Goal: Task Accomplishment & Management: Use online tool/utility

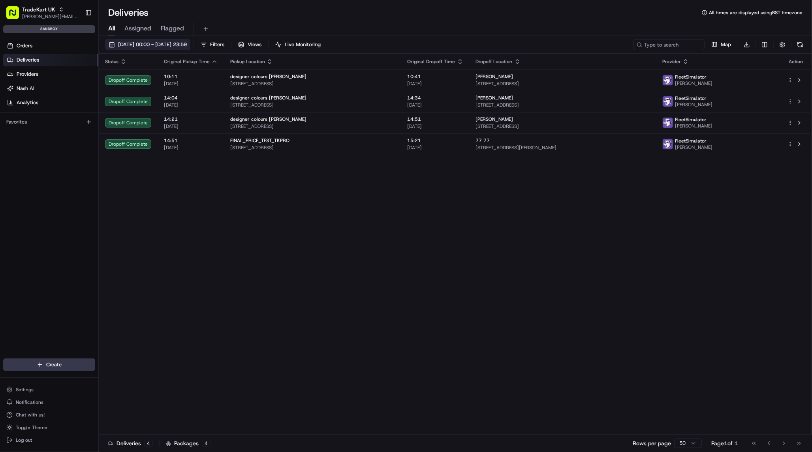
click at [158, 45] on span "[DATE] 00:00 - [DATE] 23:59" at bounding box center [152, 44] width 69 height 7
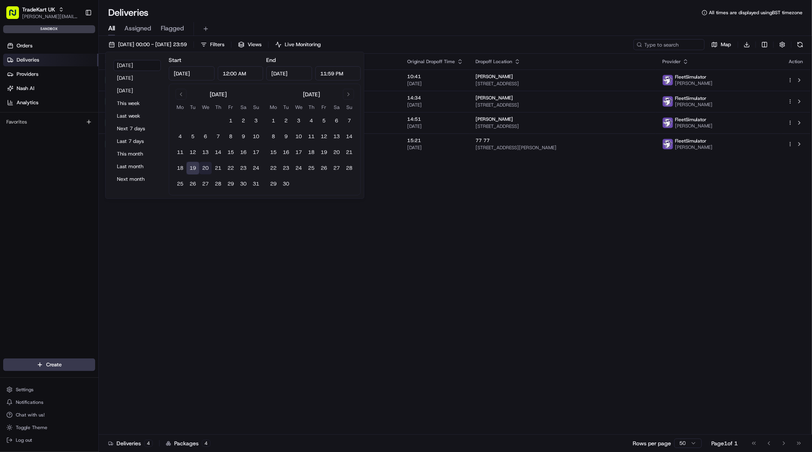
click at [201, 167] on button "20" at bounding box center [205, 168] width 13 height 13
type input "Aug 20, 2025"
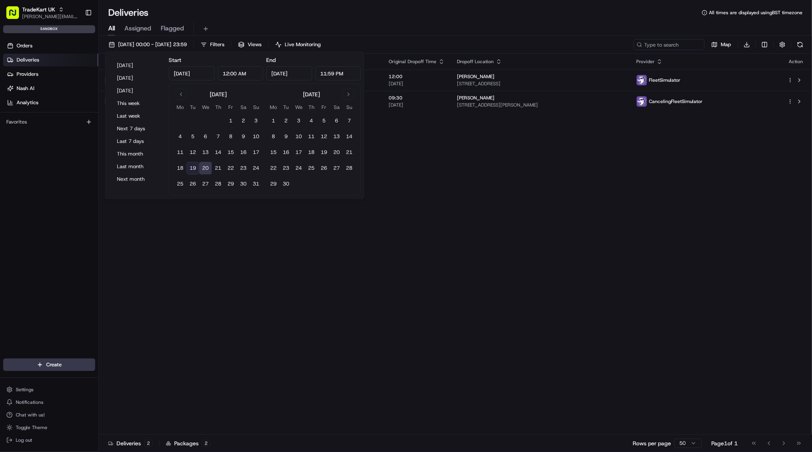
click at [438, 255] on div "Status Original Pickup Time Pickup Location Original Dropoff Time Dropoff Locat…" at bounding box center [454, 244] width 711 height 381
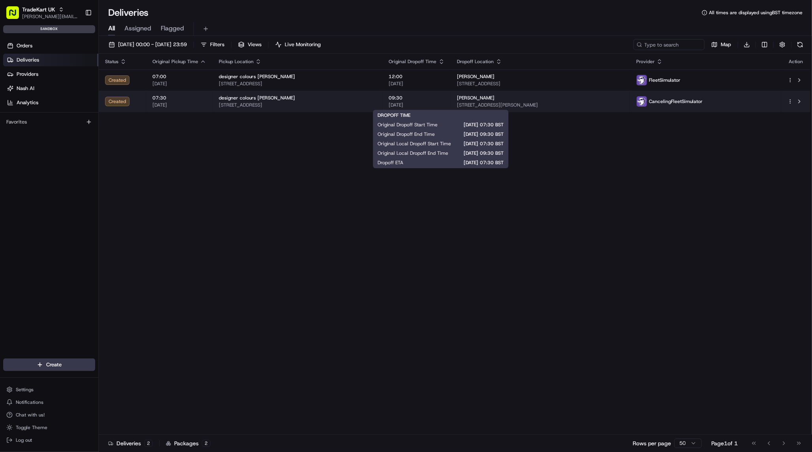
click at [445, 103] on span "20/08/2025" at bounding box center [417, 105] width 56 height 6
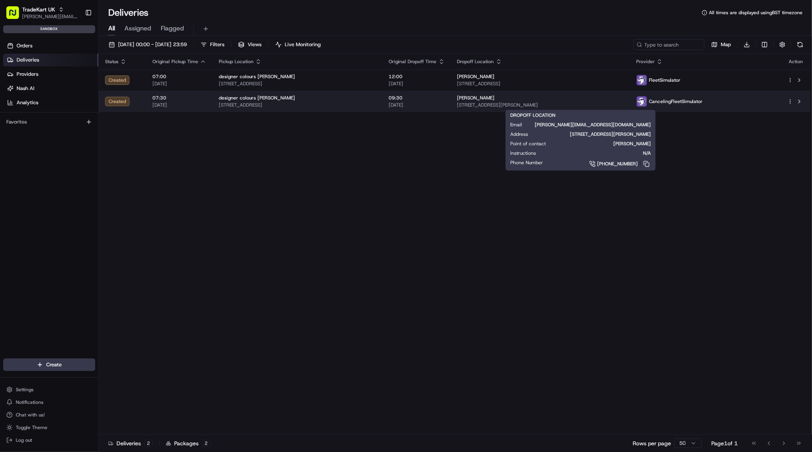
click at [567, 103] on span "25 Aldridge Avenue, Stanmore, HA7 1DB, GB" at bounding box center [540, 105] width 167 height 6
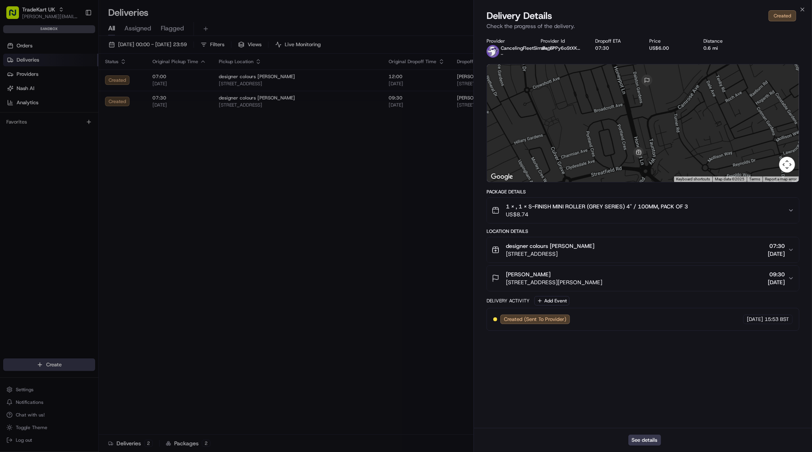
click at [602, 274] on div "[PERSON_NAME]" at bounding box center [554, 274] width 96 height 8
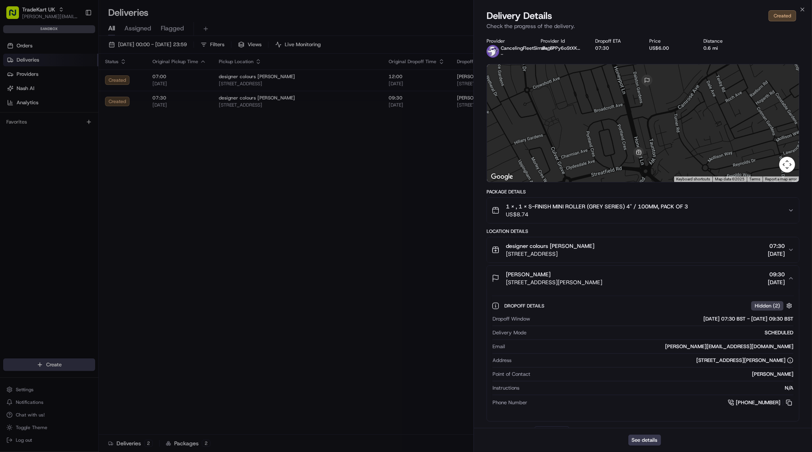
click at [632, 275] on div "Joao Alpuim 25 Aldridge Avenue, Stanmore, HA7 1DB, GB 09:30 20/08/2025" at bounding box center [640, 278] width 296 height 16
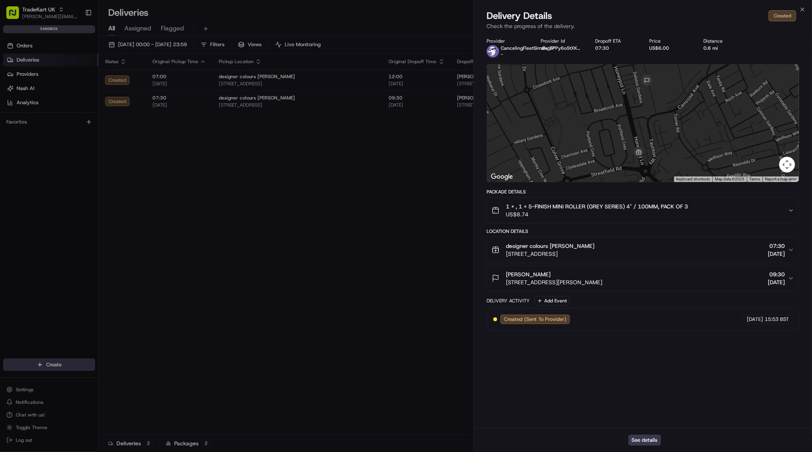
click at [742, 273] on div "Joao Alpuim 25 Aldridge Avenue, Stanmore, HA7 1DB, GB 09:30 20/08/2025" at bounding box center [640, 278] width 296 height 16
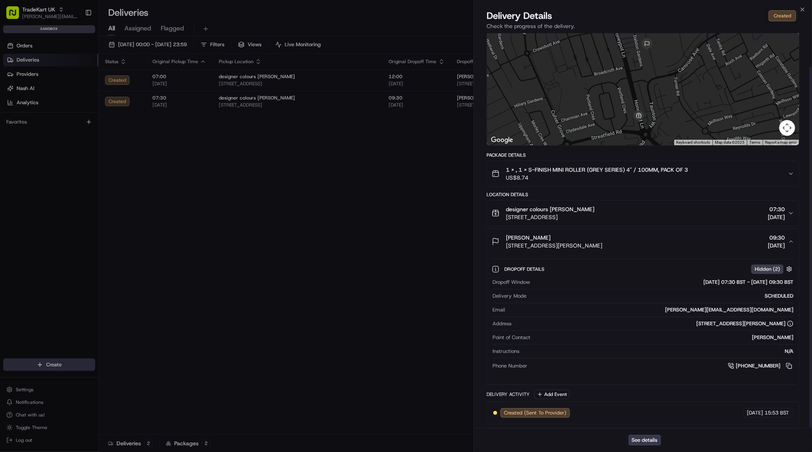
scroll to position [37, 0]
click at [745, 218] on div "designer colours Stanmore 389-391 Honeypot Lane, Stanmore, London, HA7 1JJ, GB …" at bounding box center [640, 213] width 296 height 16
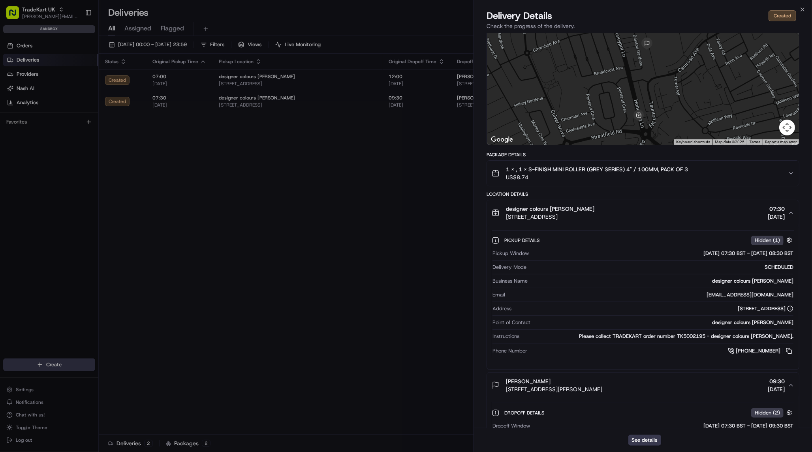
click at [745, 217] on div "designer colours Stanmore 389-391 Honeypot Lane, Stanmore, London, HA7 1JJ, GB …" at bounding box center [640, 213] width 296 height 16
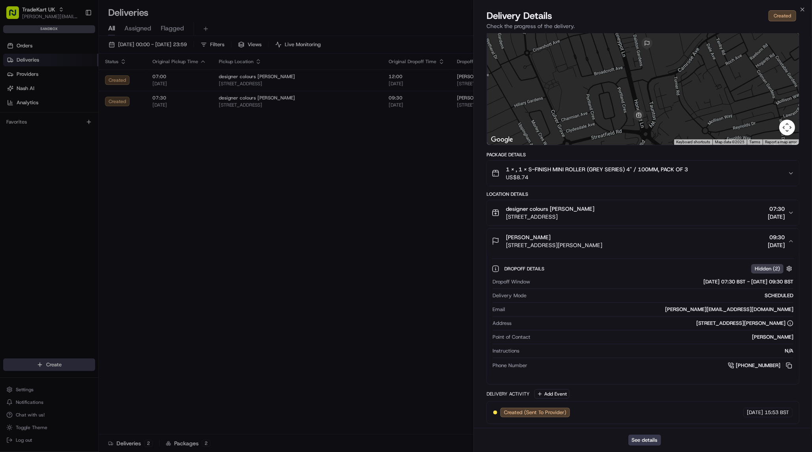
click at [686, 246] on div "Joao Alpuim 25 Aldridge Avenue, Stanmore, HA7 1DB, GB 09:30 20/08/2025" at bounding box center [640, 241] width 296 height 16
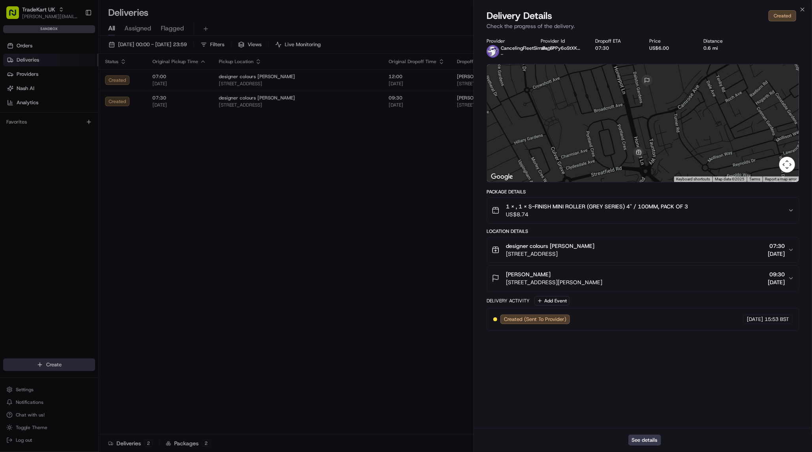
click at [692, 214] on div "1 x , 1 x S-FINISH MINI ROLLER (GREY SERIES) 4" / 100MM, PACK OF 3 US$8.74" at bounding box center [640, 211] width 296 height 16
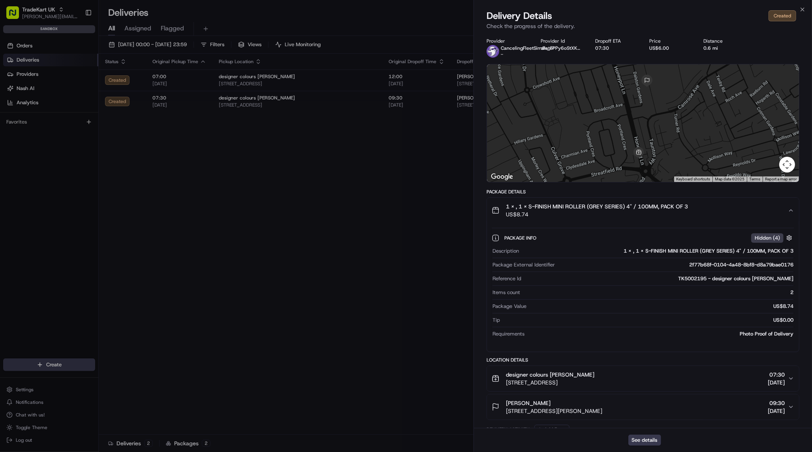
click at [697, 212] on div "1 x , 1 x S-FINISH MINI ROLLER (GREY SERIES) 4" / 100MM, PACK OF 3 US$8.74" at bounding box center [640, 211] width 296 height 16
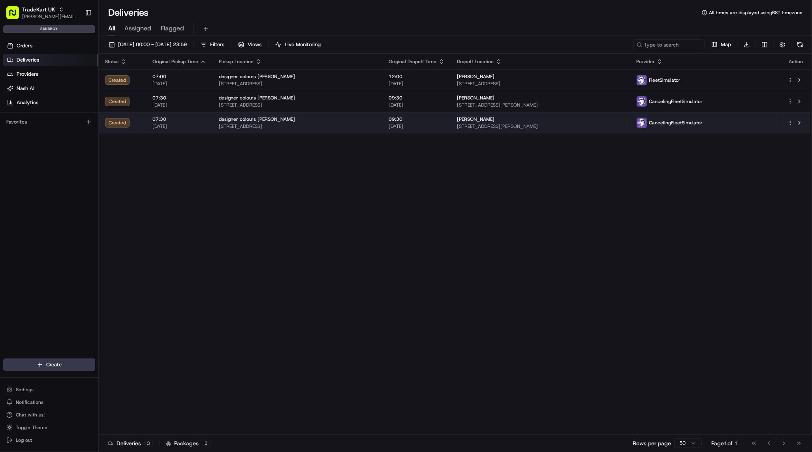
click at [222, 133] on td "designer colours Stanmore 389-391 Honeypot Lane, Stanmore, London, HA7 1JJ, GB" at bounding box center [297, 122] width 170 height 21
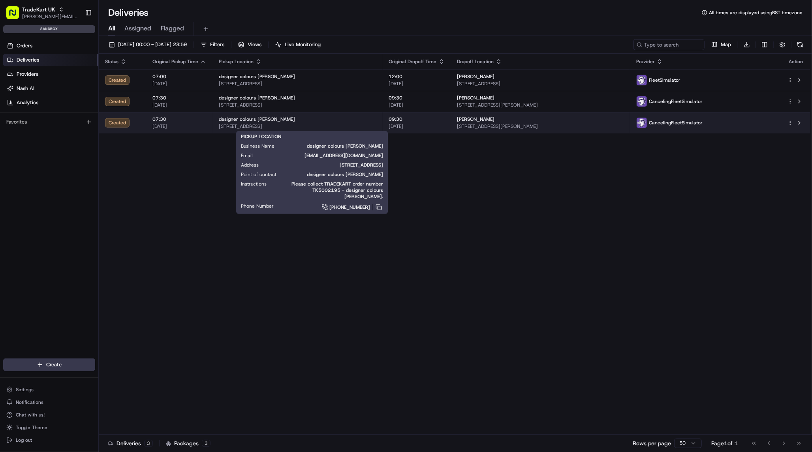
click at [376, 128] on span "389-391 Honeypot Lane, Stanmore, London, HA7 1JJ, GB" at bounding box center [298, 126] width 158 height 6
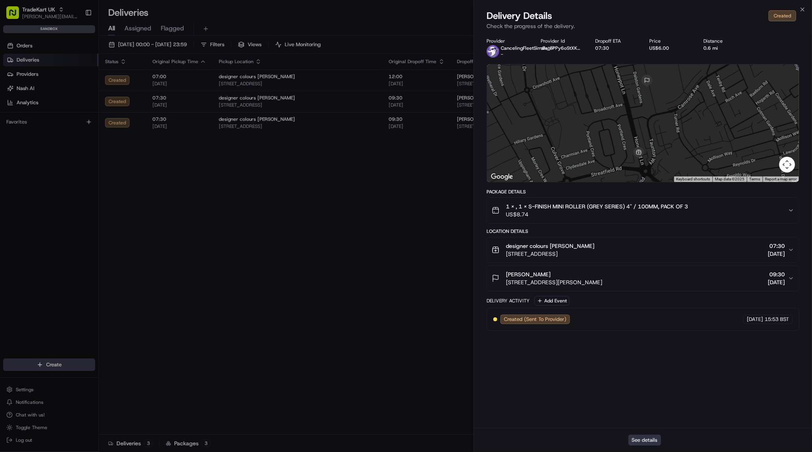
click at [647, 438] on button "See details" at bounding box center [644, 440] width 33 height 11
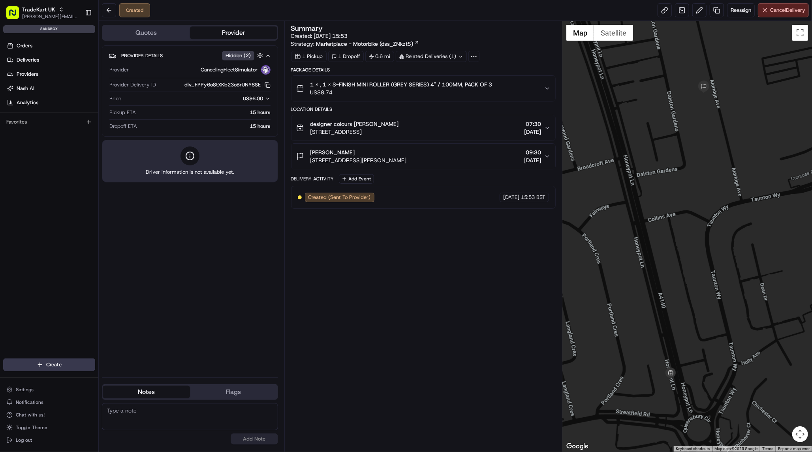
click at [399, 133] on span "389-391 Honeypot Lane, Stanmore, London, HA7 1JJ, GB" at bounding box center [354, 132] width 88 height 8
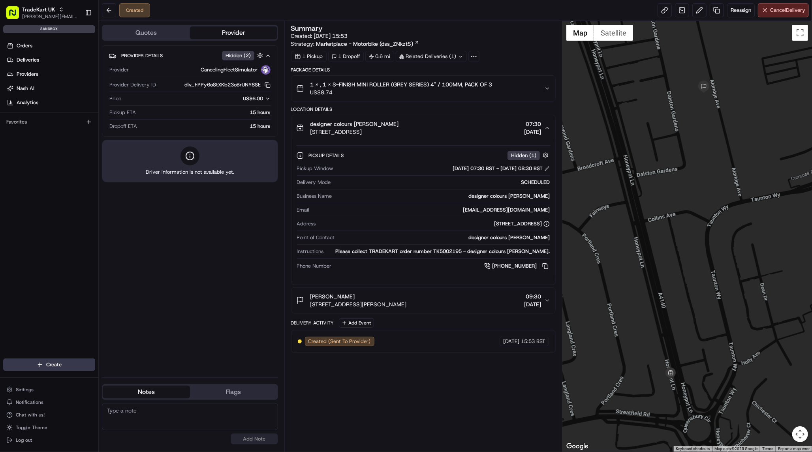
click at [399, 130] on span "[STREET_ADDRESS]" at bounding box center [354, 132] width 88 height 8
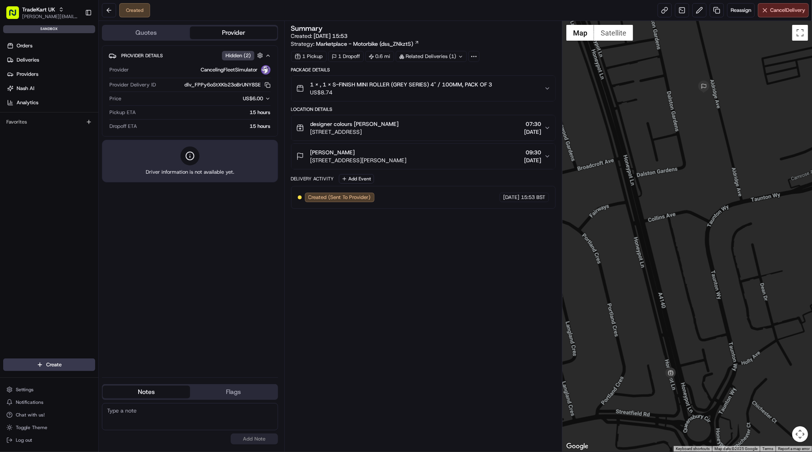
click at [428, 88] on span "US$8.74" at bounding box center [401, 92] width 182 height 8
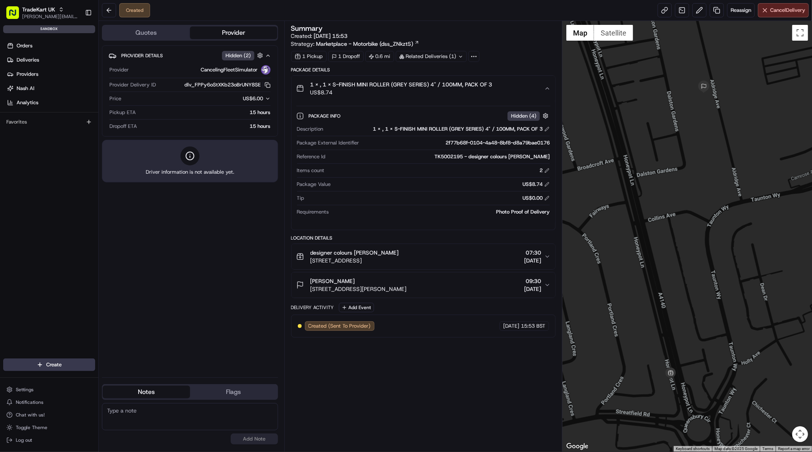
click at [428, 88] on span "US$8.74" at bounding box center [401, 92] width 182 height 8
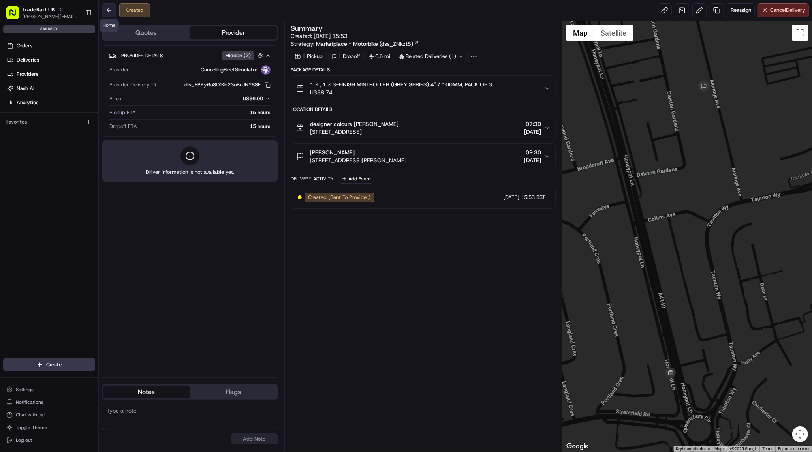
click at [112, 8] on button at bounding box center [109, 10] width 14 height 14
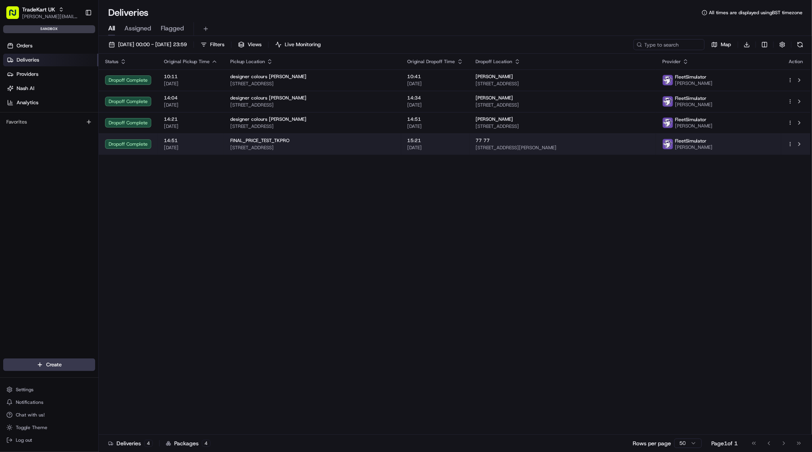
click at [201, 149] on span "[DATE]" at bounding box center [191, 148] width 54 height 6
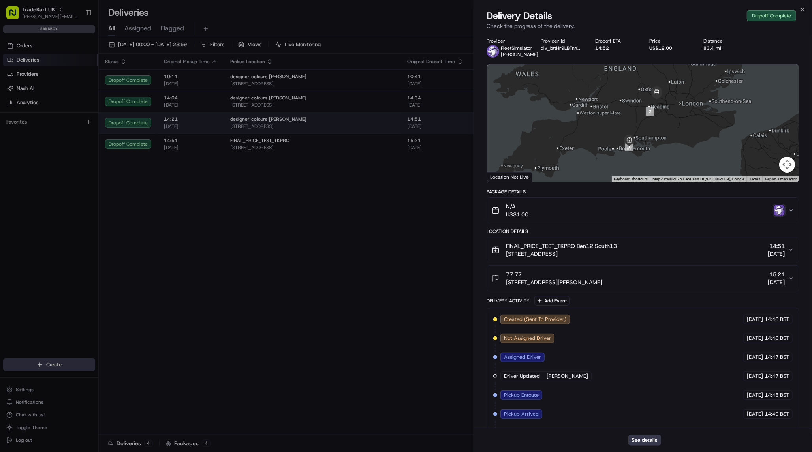
drag, startPoint x: 161, startPoint y: 47, endPoint x: 174, endPoint y: 120, distance: 74.2
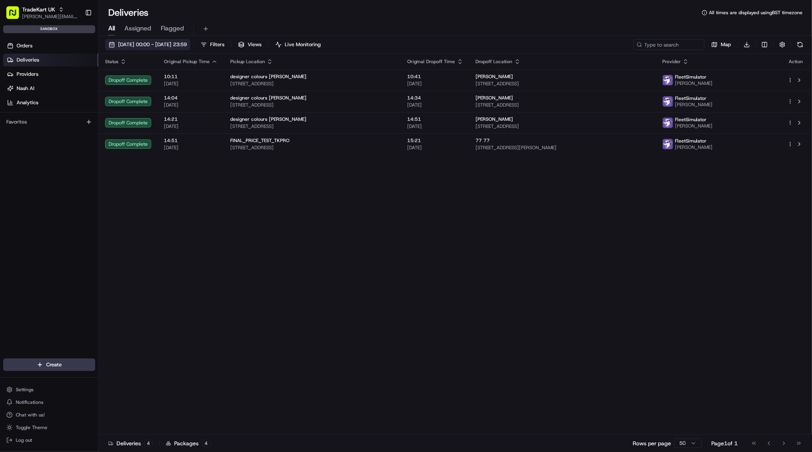
click at [187, 47] on span "19/08/2025 00:00 - 19/08/2025 23:59" at bounding box center [152, 44] width 69 height 7
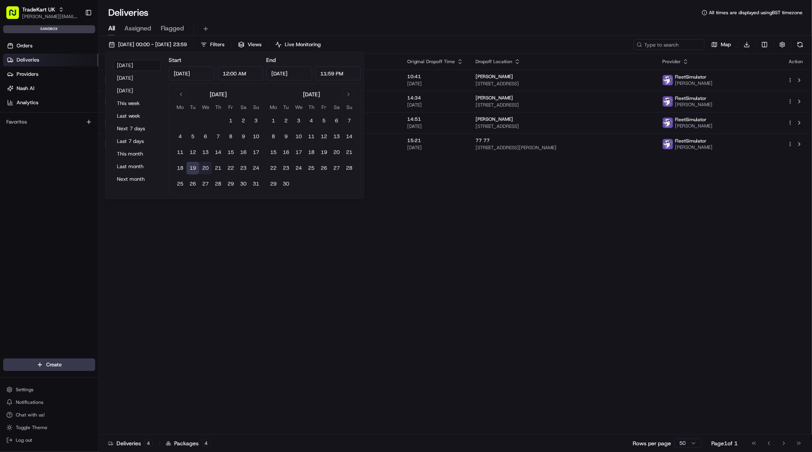
click at [206, 166] on button "20" at bounding box center [205, 168] width 13 height 13
type input "Aug 20, 2025"
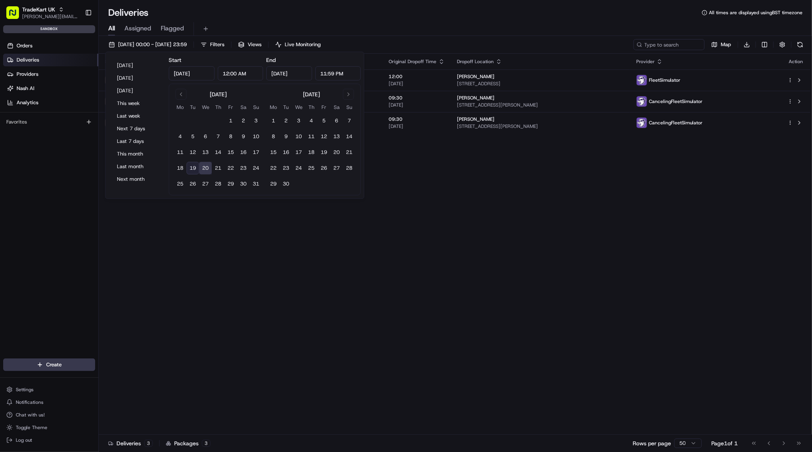
click at [207, 167] on button "20" at bounding box center [205, 168] width 13 height 13
click at [235, 251] on div "Status Original Pickup Time Pickup Location Original Dropoff Time Dropoff Locat…" at bounding box center [454, 244] width 711 height 381
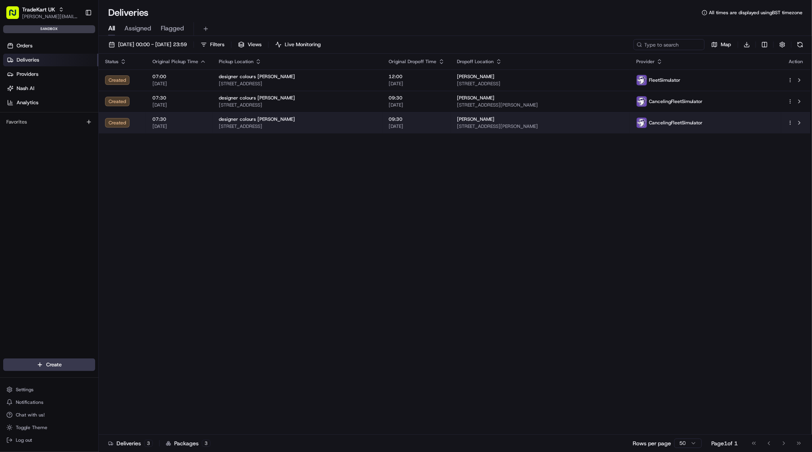
click at [186, 130] on td "07:30 20/08/2025" at bounding box center [179, 122] width 66 height 21
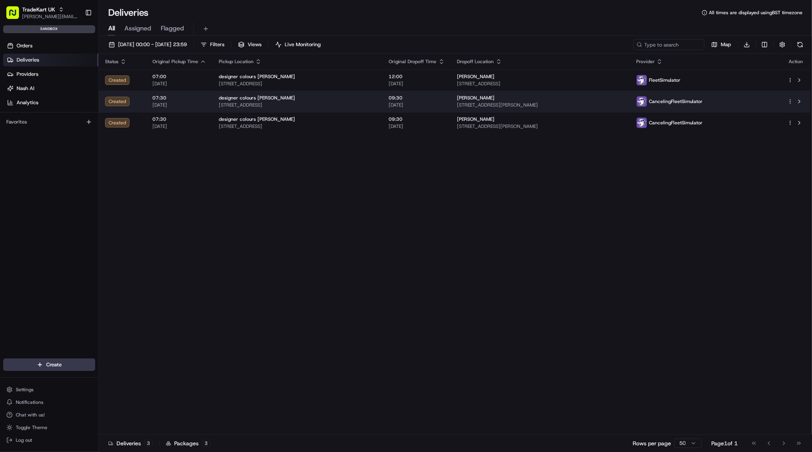
click at [180, 93] on td "07:30 20/08/2025" at bounding box center [179, 101] width 66 height 21
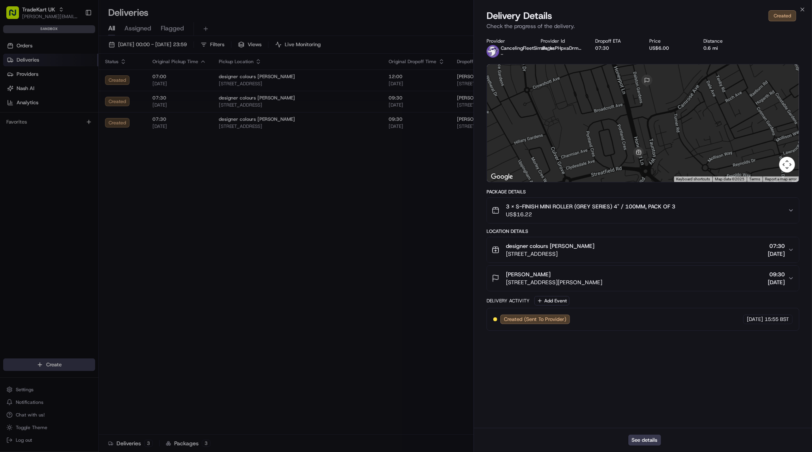
click at [675, 207] on span "3 x S-FINISH MINI ROLLER (GREY SERIES) 4" / 100MM, PACK OF 3" at bounding box center [590, 207] width 169 height 8
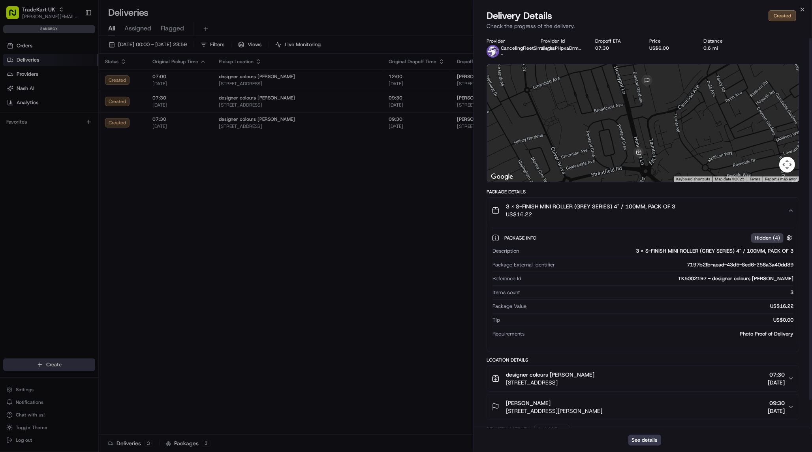
scroll to position [36, 0]
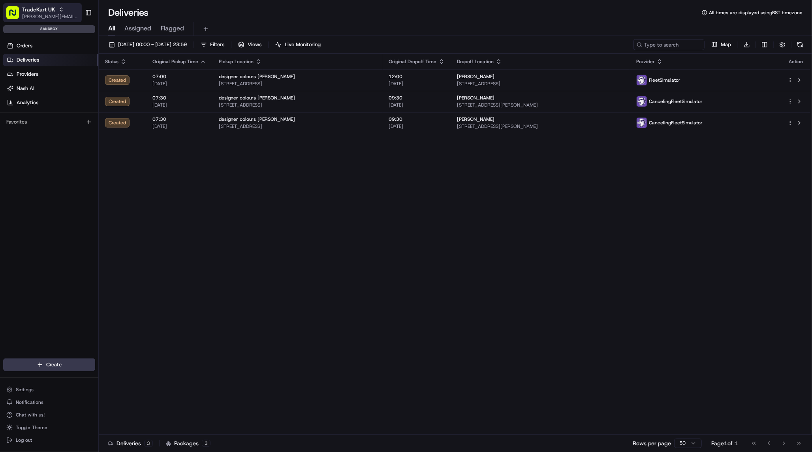
click at [51, 6] on span "TradeKart UK" at bounding box center [38, 10] width 33 height 8
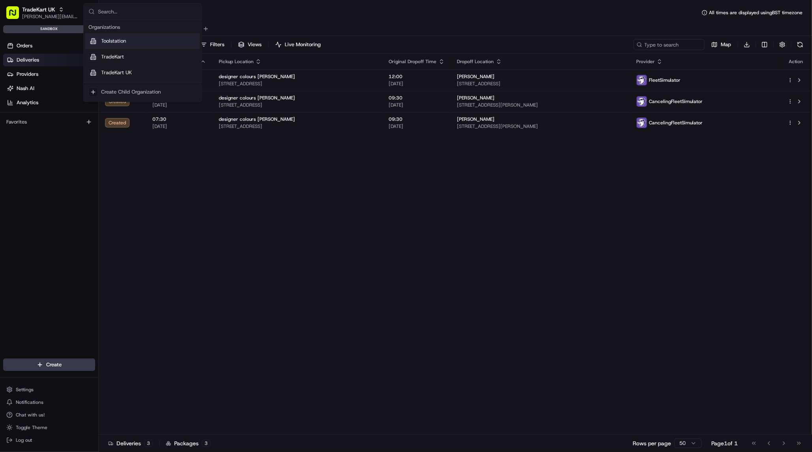
drag, startPoint x: 480, startPoint y: 287, endPoint x: 480, endPoint y: 282, distance: 4.8
click at [480, 287] on div "Status Original Pickup Time Pickup Location Original Dropoff Time Dropoff Locat…" at bounding box center [454, 244] width 711 height 381
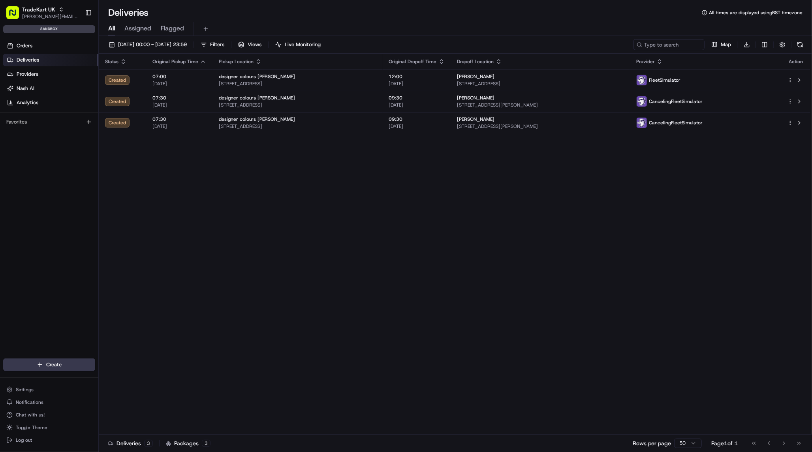
click at [38, 56] on span "Deliveries" at bounding box center [28, 59] width 23 height 7
click at [178, 43] on span "20/08/2025 00:00 - 20/08/2025 23:59" at bounding box center [152, 44] width 69 height 7
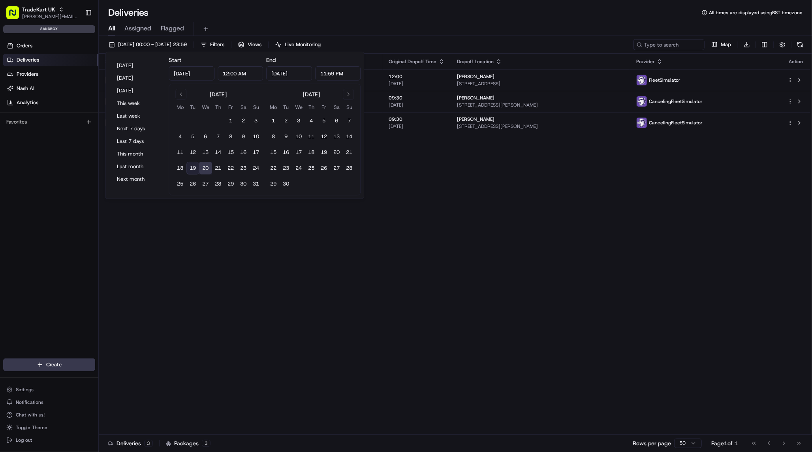
click at [196, 163] on button "19" at bounding box center [192, 168] width 13 height 13
type input "Aug 19, 2025"
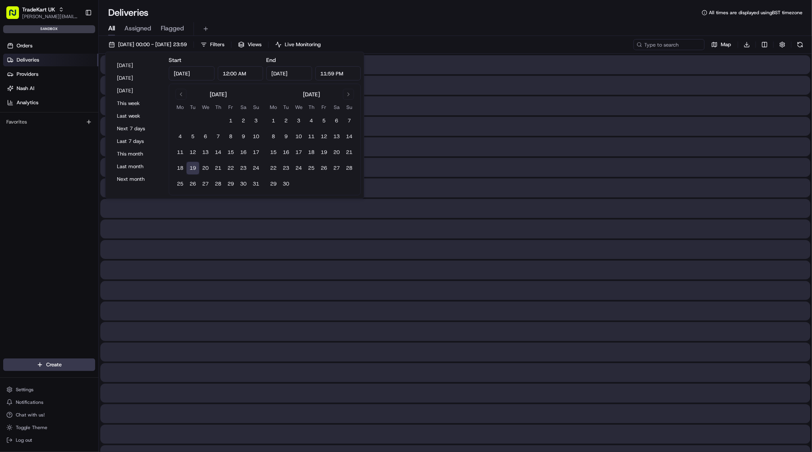
click at [196, 168] on button "19" at bounding box center [192, 168] width 13 height 13
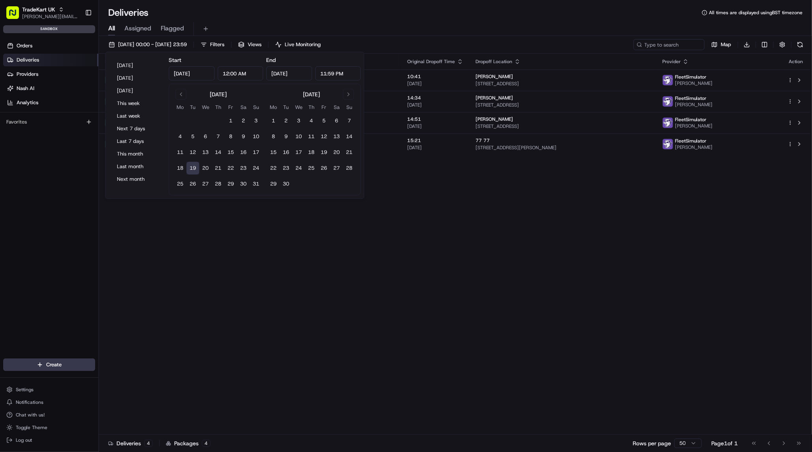
click at [218, 263] on div "Status Original Pickup Time Pickup Location Original Dropoff Time Dropoff Locat…" at bounding box center [454, 244] width 711 height 381
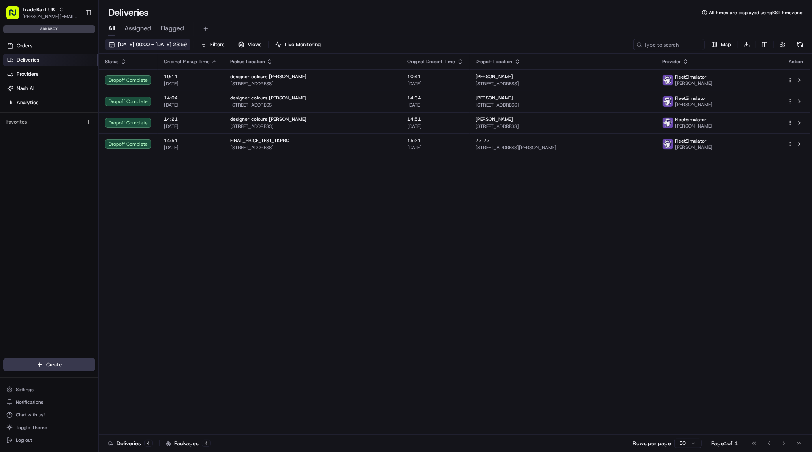
click at [187, 44] on span "[DATE] 00:00 - [DATE] 23:59" at bounding box center [152, 44] width 69 height 7
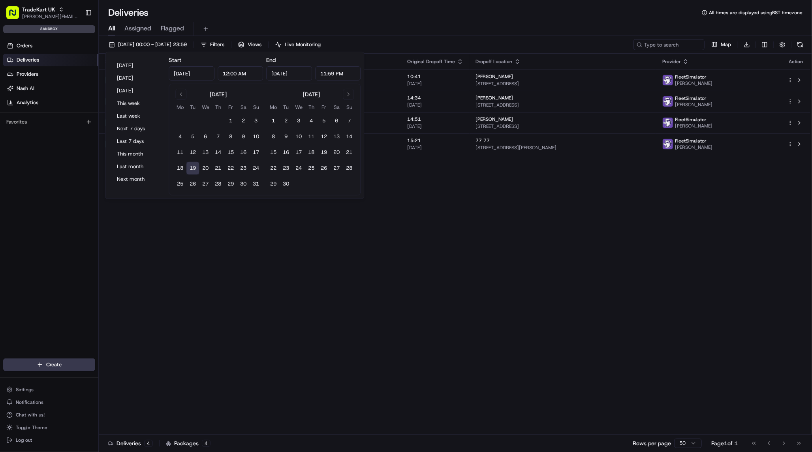
click at [342, 264] on div "Status Original Pickup Time Pickup Location Original Dropoff Time Dropoff Locat…" at bounding box center [454, 244] width 711 height 381
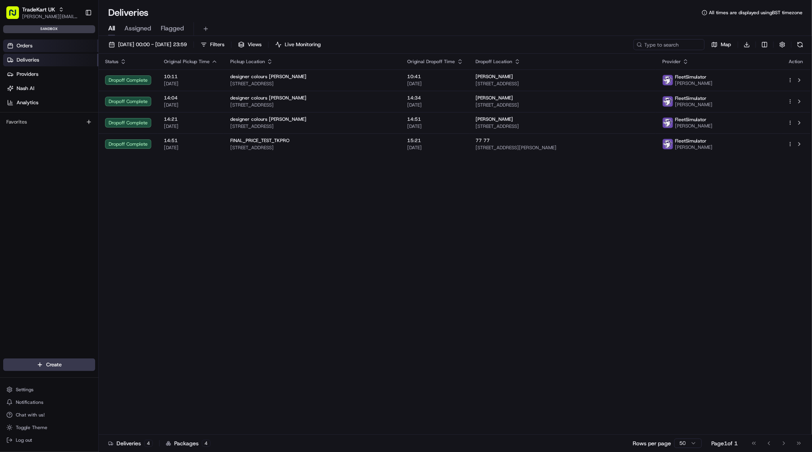
click at [51, 48] on link "Orders" at bounding box center [50, 45] width 95 height 13
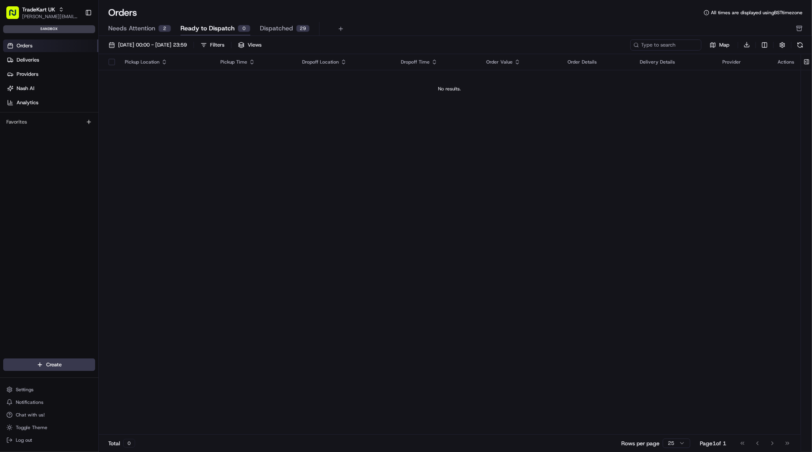
click at [147, 26] on span "Needs Attention" at bounding box center [131, 28] width 47 height 9
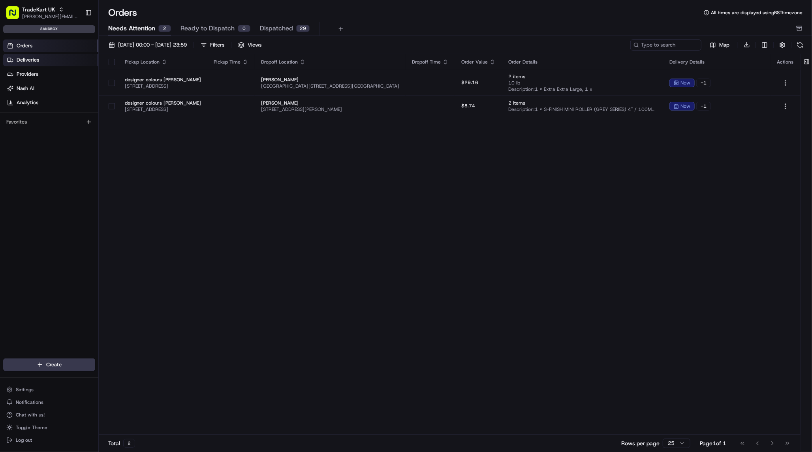
click at [49, 58] on link "Deliveries" at bounding box center [50, 60] width 95 height 13
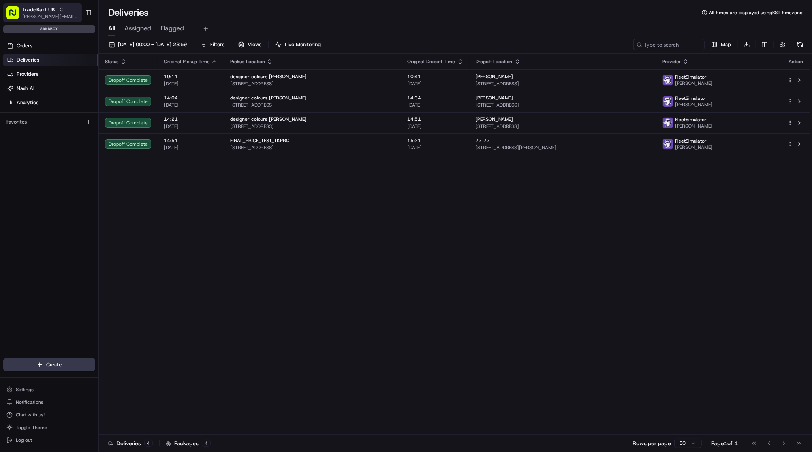
click at [68, 16] on span "[PERSON_NAME][EMAIL_ADDRESS][DOMAIN_NAME]" at bounding box center [50, 16] width 56 height 6
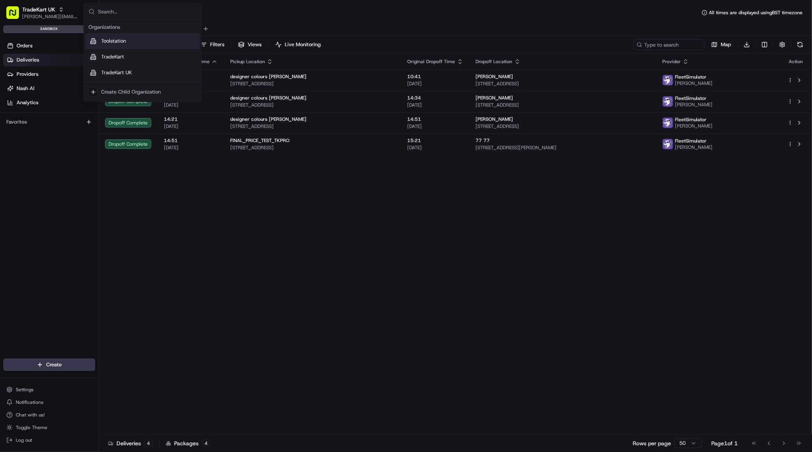
click at [134, 41] on div "Toolstation" at bounding box center [142, 41] width 114 height 16
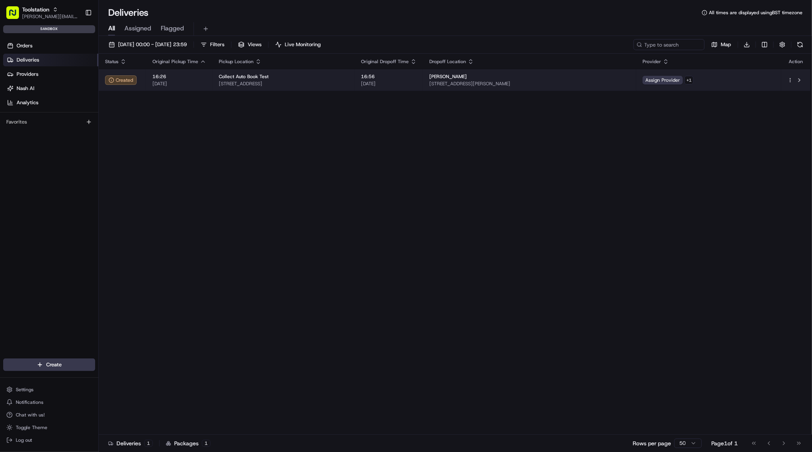
click at [205, 84] on td "16:26 19/08/2025" at bounding box center [179, 79] width 66 height 21
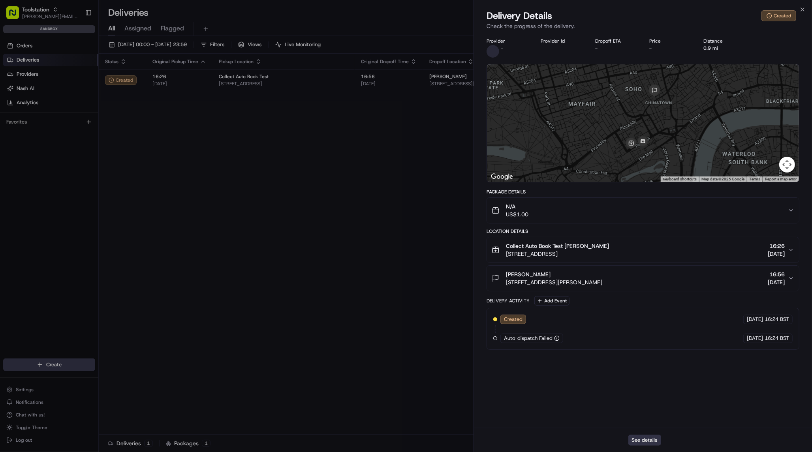
click at [651, 441] on button "See details" at bounding box center [644, 440] width 33 height 11
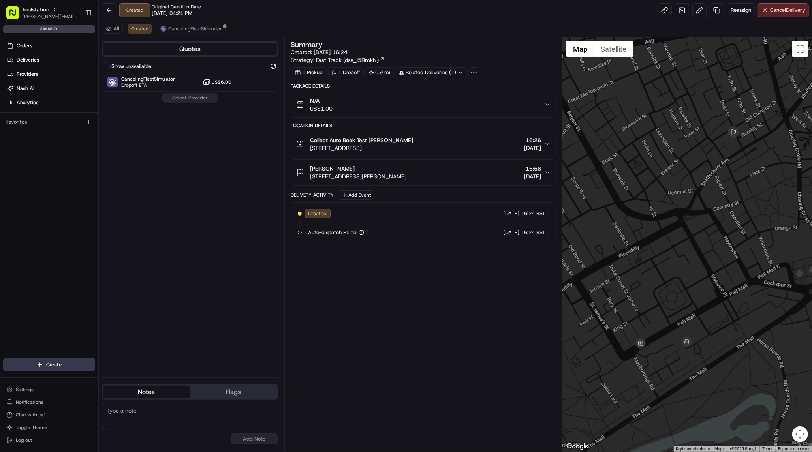
click at [412, 72] on div "Related Deliveries (1)" at bounding box center [431, 72] width 71 height 11
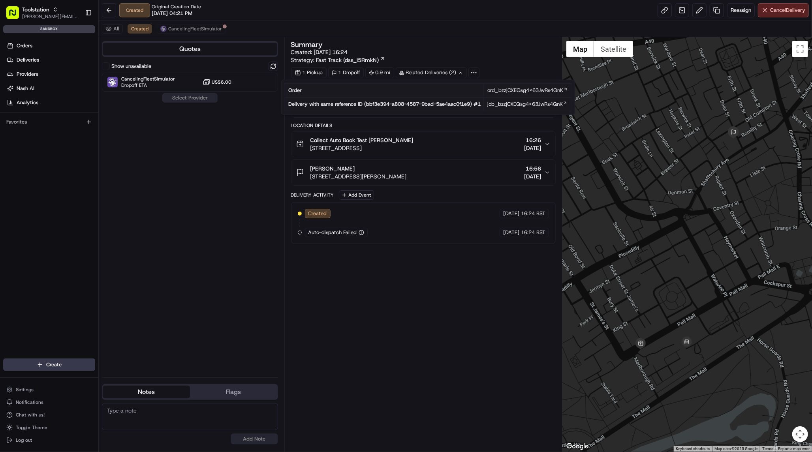
click at [429, 58] on div "Summary Created: [DATE] 16:24 Strategy: Fast Track (dss_i5RmkN)" at bounding box center [423, 52] width 265 height 23
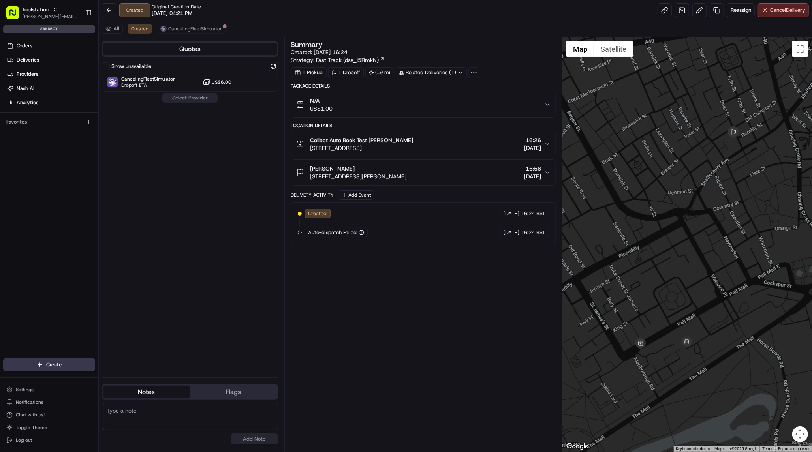
click at [375, 58] on span "Fast Track (dss_i5RmkN)" at bounding box center [347, 60] width 63 height 8
click at [274, 67] on button at bounding box center [272, 66] width 9 height 9
click at [210, 214] on div "Show unavailable CancelingFleetSimulator Dropoff ETA 5 minutes US$6.00 Select P…" at bounding box center [190, 217] width 176 height 310
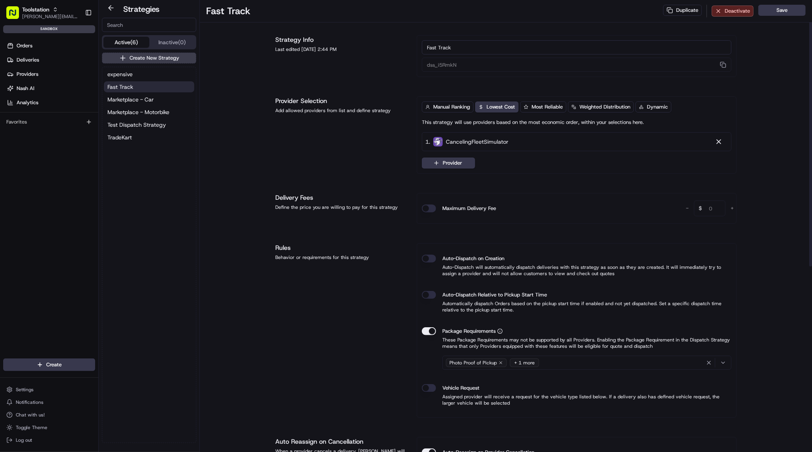
click at [452, 170] on div "Manual Ranking Lowest Cost Most Reliable Weighted Distribution Dynamic This str…" at bounding box center [577, 134] width 320 height 77
click at [471, 163] on button "Provider" at bounding box center [448, 163] width 53 height 11
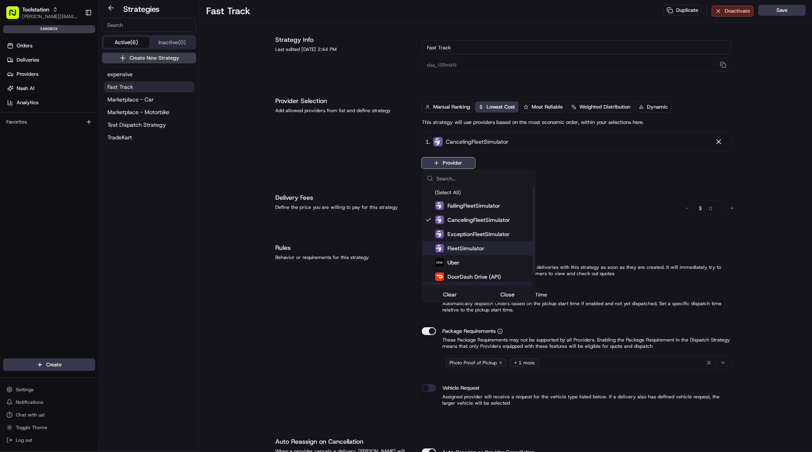
click at [468, 250] on span "FleetSimulator" at bounding box center [465, 248] width 37 height 8
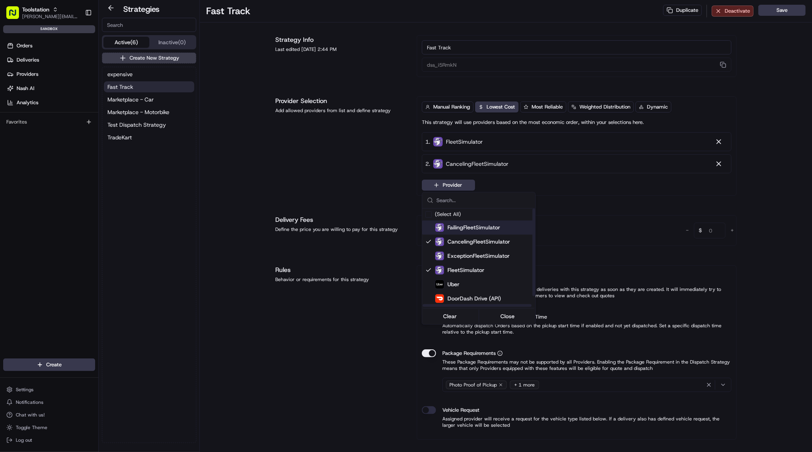
click at [366, 165] on html "Toolstation joao.alpuim@hackandcraft.com Toggle Sidebar sandbox Orders Deliveri…" at bounding box center [406, 226] width 812 height 452
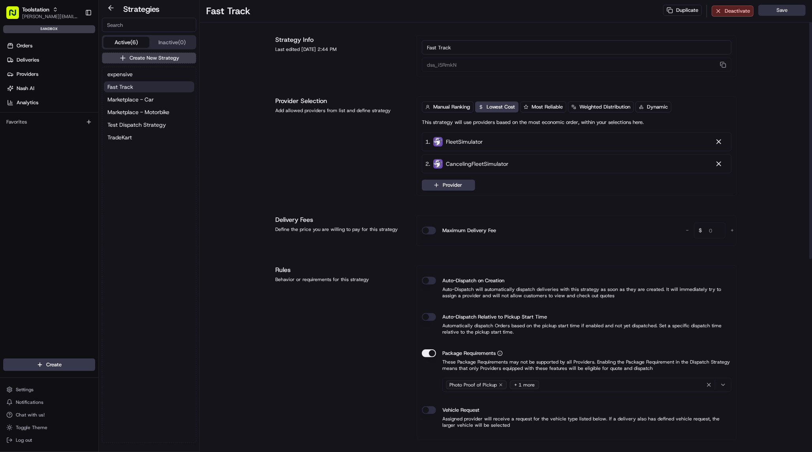
click at [781, 8] on button "Save" at bounding box center [781, 10] width 47 height 11
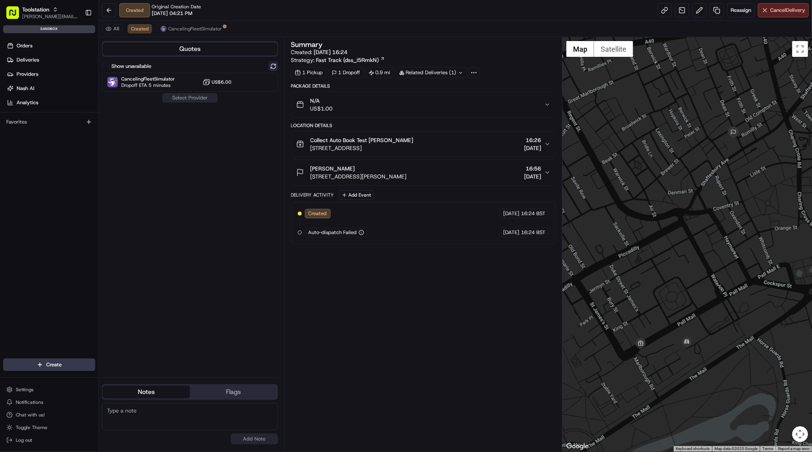
click at [274, 65] on button at bounding box center [272, 66] width 9 height 9
click at [141, 103] on span "Dropoff ETA 5 minutes" at bounding box center [145, 106] width 49 height 6
click at [197, 117] on button "Assign Provider" at bounding box center [190, 118] width 56 height 9
